Goal: Use online tool/utility: Use online tool/utility

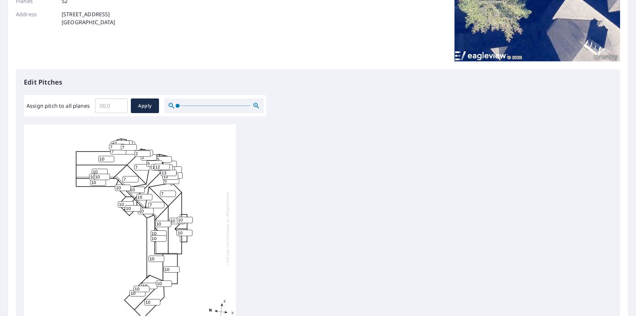
scroll to position [111, 0]
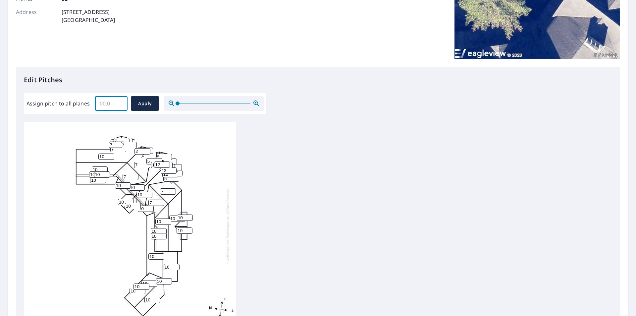
click at [123, 104] on input "Assign pitch to all planes" at bounding box center [111, 103] width 32 height 19
type input "10"
click at [146, 104] on span "Apply" at bounding box center [145, 103] width 18 height 8
type input "10"
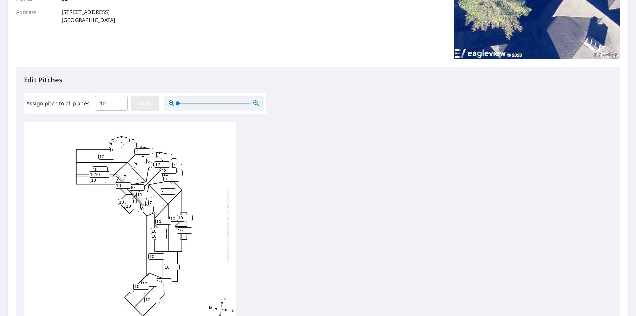
type input "10"
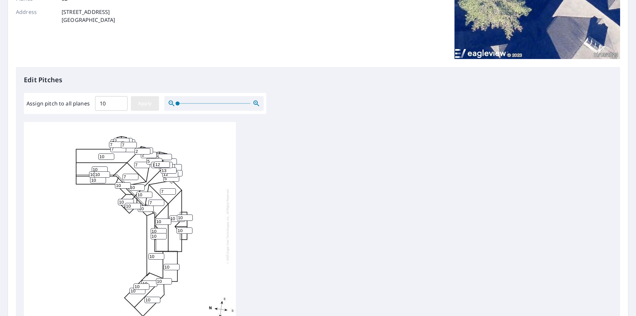
type input "10"
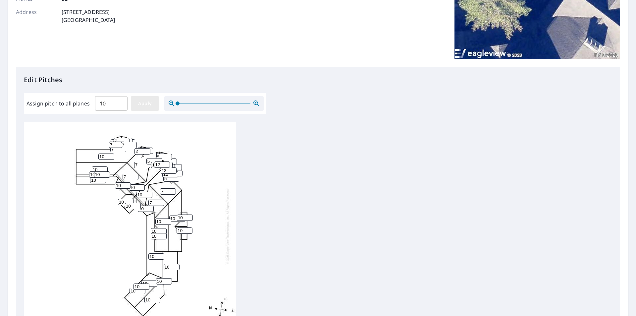
type input "10"
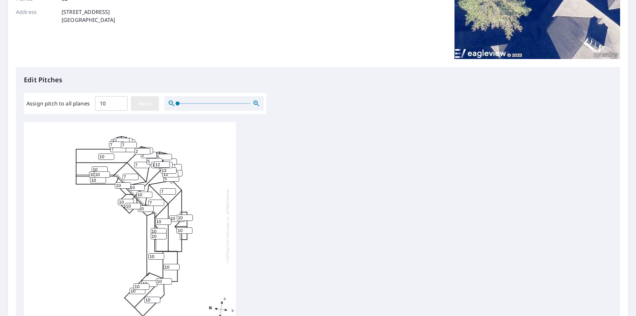
type input "10"
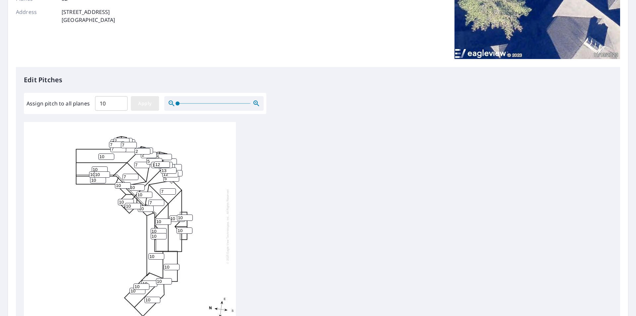
type input "10"
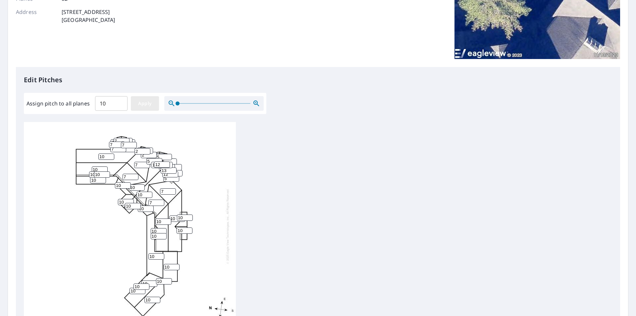
type input "10"
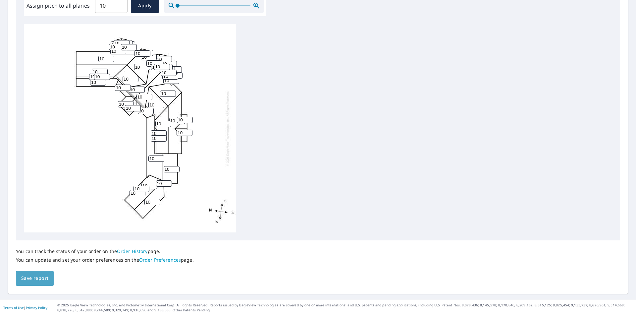
click at [33, 282] on span "Save report" at bounding box center [34, 278] width 27 height 8
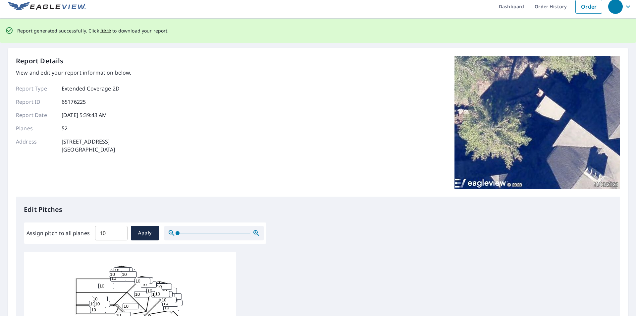
scroll to position [0, 0]
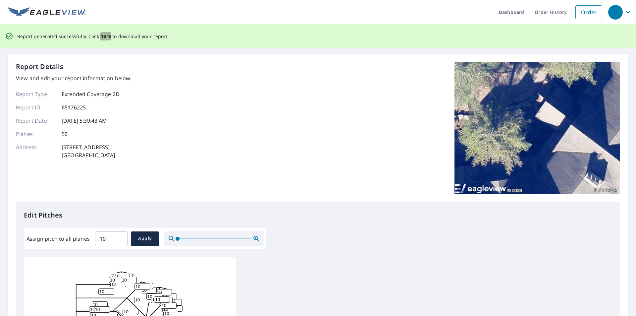
click at [103, 37] on span "here" at bounding box center [105, 36] width 11 height 8
